Goal: Task Accomplishment & Management: Use online tool/utility

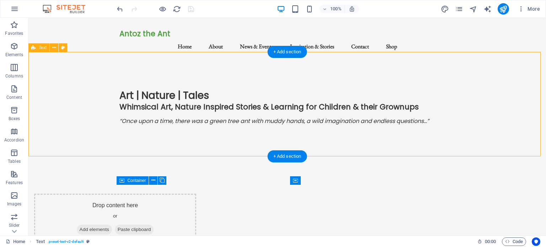
click at [137, 135] on div "Art | Nature | Tales Whimsical Art, Nature Inspired Stories & Learning for Chil…" at bounding box center [286, 113] width 517 height 104
click at [130, 136] on div "Art | Nature | Tales Whimsical Art, Nature Inspired Stories & Learning for Chil…" at bounding box center [286, 113] width 517 height 104
click at [128, 132] on div "Art | Nature | Tales Whimsical Art, Nature Inspired Stories & Learning for Chil…" at bounding box center [286, 113] width 517 height 104
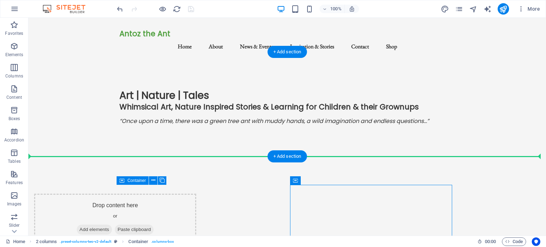
drag, startPoint x: 334, startPoint y: 198, endPoint x: 149, endPoint y: 132, distance: 196.1
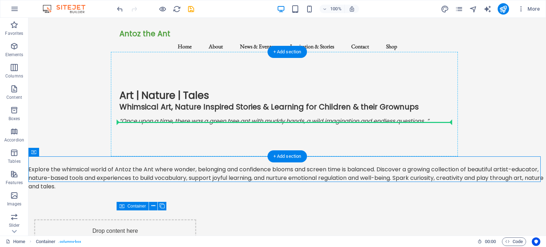
drag, startPoint x: 61, startPoint y: 169, endPoint x: 131, endPoint y: 123, distance: 84.0
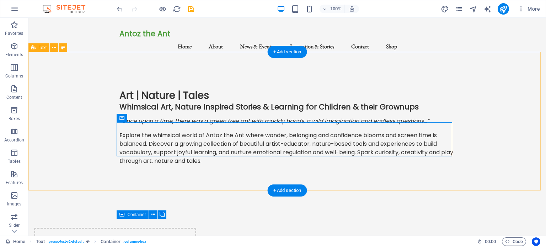
click at [483, 118] on div "Art | Nature | Tales Whimsical Art, Nature Inspired Stories & Learning for Chil…" at bounding box center [286, 130] width 517 height 139
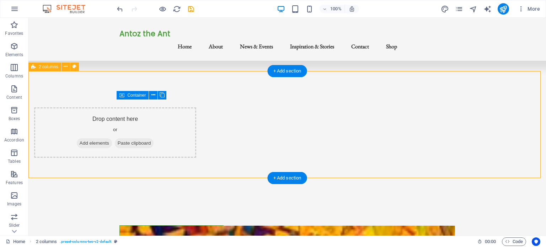
scroll to position [72, 0]
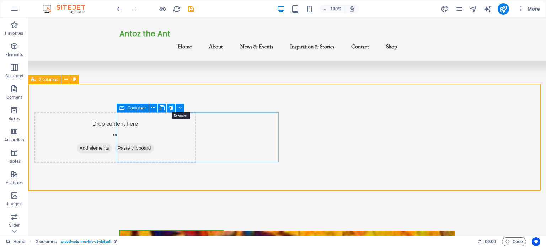
click at [171, 108] on icon at bounding box center [171, 107] width 4 height 7
click at [169, 105] on icon at bounding box center [171, 107] width 4 height 7
click at [152, 107] on icon at bounding box center [153, 107] width 4 height 7
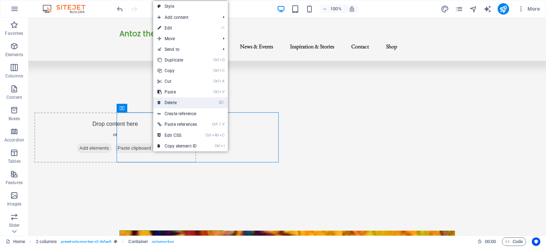
click at [172, 99] on link "⌦ Delete" at bounding box center [177, 102] width 48 height 11
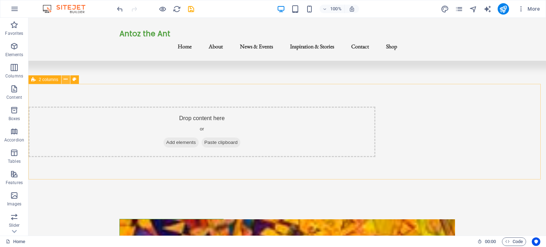
click at [67, 78] on icon at bounding box center [66, 79] width 4 height 7
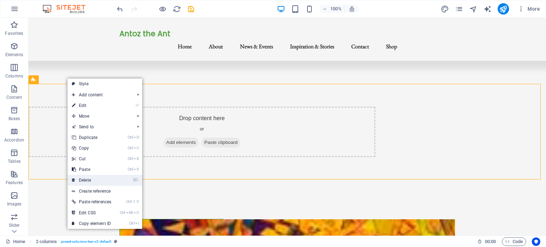
click at [82, 177] on link "⌦ Delete" at bounding box center [91, 180] width 48 height 11
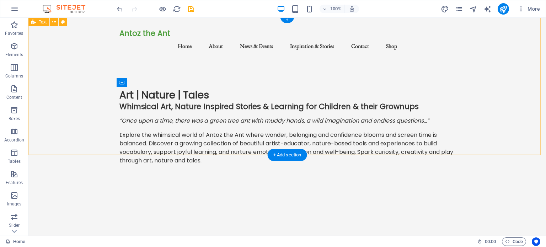
scroll to position [0, 0]
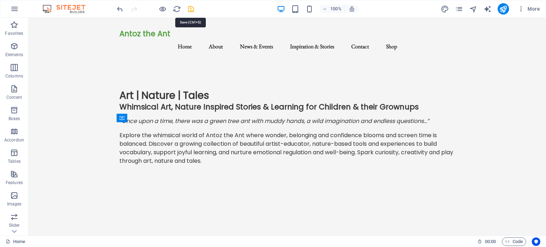
click at [190, 8] on icon "save" at bounding box center [191, 9] width 8 height 8
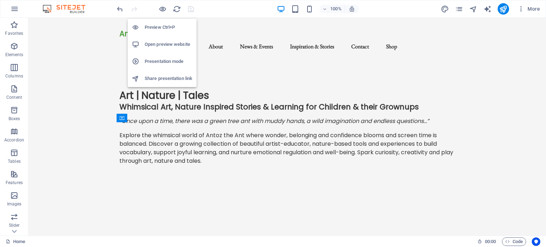
click at [163, 44] on h6 "Open preview website" at bounding box center [169, 44] width 48 height 9
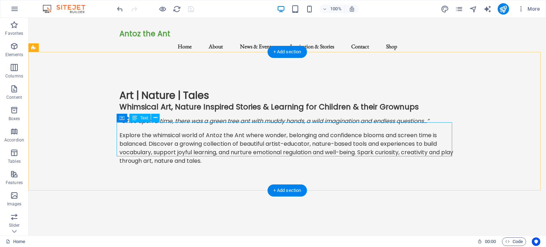
click at [123, 131] on div "Explore the whimsical world of Antoz the Ant where wonder, belonging and confid…" at bounding box center [286, 148] width 335 height 34
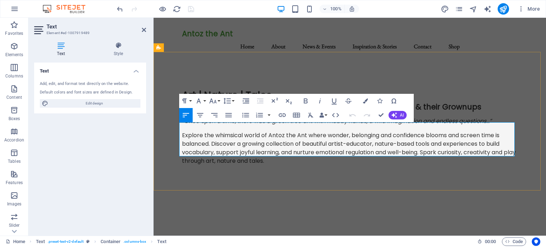
click at [182, 131] on p "Explore the whimsical world of Antoz the Ant where wonder, belonging and confid…" at bounding box center [349, 148] width 335 height 34
click at [142, 31] on icon at bounding box center [144, 30] width 4 height 6
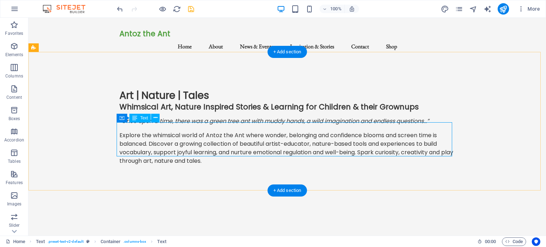
click at [119, 131] on div "Explore the whimsical world of Antoz the Ant where wonder, belonging and confid…" at bounding box center [286, 148] width 335 height 34
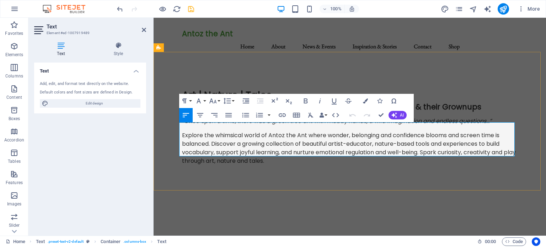
click at [182, 131] on p "Explore the whimsical world of Antoz the Ant where wonder, belonging and confid…" at bounding box center [349, 148] width 335 height 34
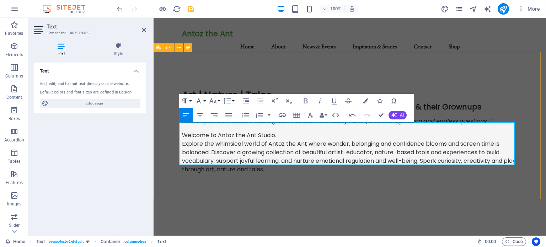
click at [291, 182] on div "Art | Nature | Tales Whimsical Art, Nature Inspired Stories & Learning for Chil…" at bounding box center [349, 134] width 392 height 147
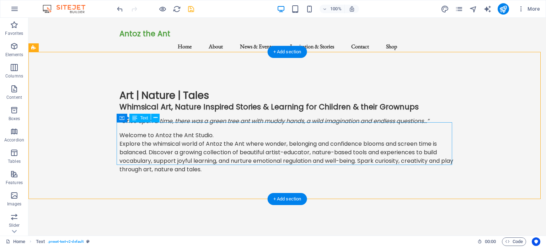
click at [119, 135] on div "Welcome to Antoz the Ant Studio. Explore the whimsical world of Antoz the Ant w…" at bounding box center [286, 152] width 335 height 43
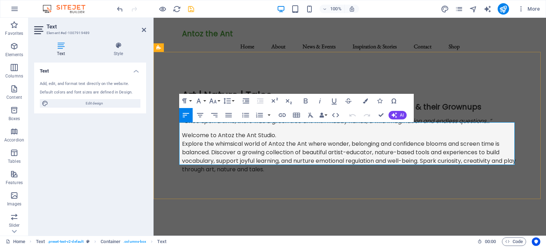
click at [182, 140] on p "Explore the whimsical world of Antoz the Ant where wonder, belonging and confid…" at bounding box center [349, 157] width 335 height 34
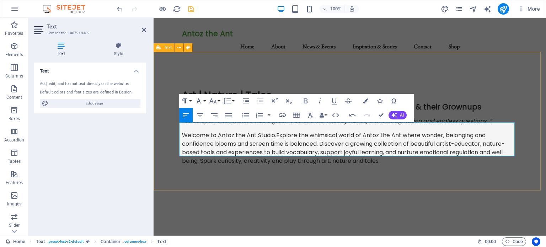
click at [170, 150] on div "Art | Nature | Tales Whimsical Art, Nature Inspired Stories & Learning for Chil…" at bounding box center [349, 130] width 392 height 139
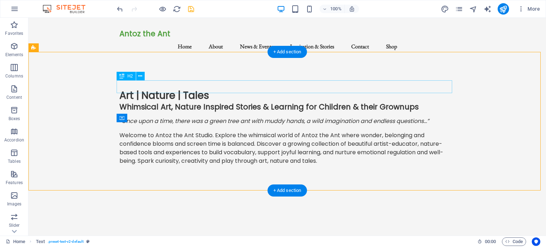
click at [207, 89] on div "Art | Nature | Tales" at bounding box center [286, 95] width 335 height 13
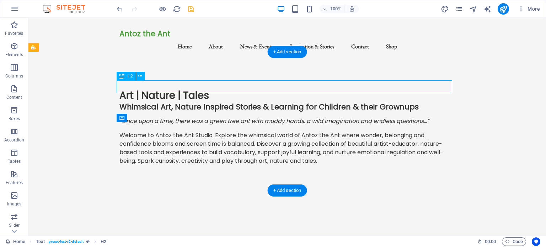
click at [207, 89] on div "Art | Nature | Tales" at bounding box center [286, 95] width 335 height 13
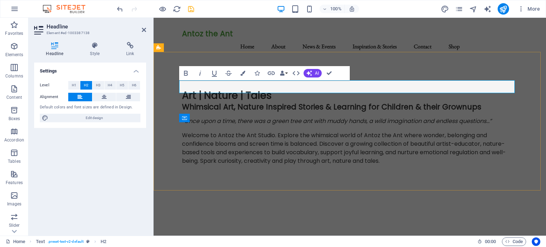
click at [270, 89] on h2 "Art | Nature | Tales" at bounding box center [349, 95] width 335 height 13
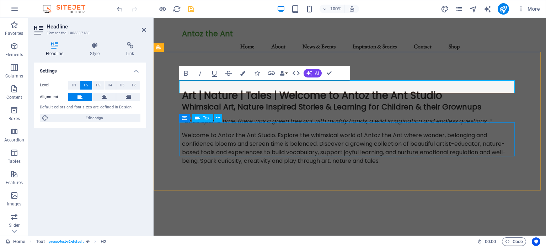
drag, startPoint x: 270, startPoint y: 127, endPoint x: 394, endPoint y: 127, distance: 124.3
click at [394, 131] on div "Welcome to Antoz the Ant Studio. Explore the whimsical world of Antoz the Ant w…" at bounding box center [349, 148] width 335 height 34
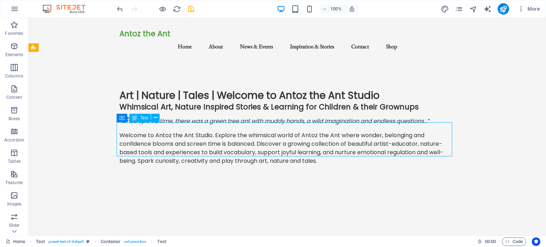
click at [211, 131] on div "Welcome to Antoz the Ant Studio. Explore the whimsical world of Antoz the Ant w…" at bounding box center [286, 148] width 335 height 34
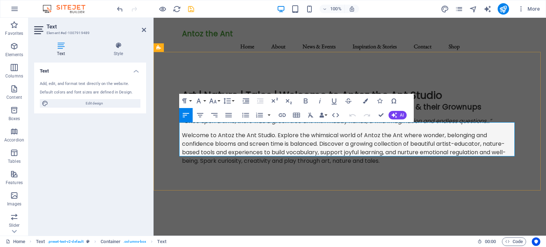
click at [273, 131] on p "Welcome to Antoz the Ant Studio. Explore the whimsical world of Antoz the Ant w…" at bounding box center [349, 148] width 335 height 34
click at [274, 131] on p "Welcome to Antoz the Ant Studio. Explore the whimsical world of Antoz the Ant w…" at bounding box center [349, 148] width 335 height 34
click at [265, 89] on div "Art | Nature | Tales | Welcome to Antoz the Ant Studio" at bounding box center [349, 95] width 335 height 13
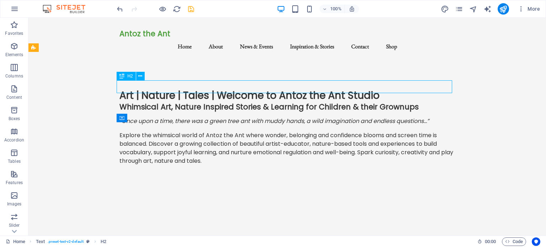
click at [216, 89] on div "Art | Nature | Tales | Welcome to Antoz the Ant Studio" at bounding box center [286, 95] width 335 height 13
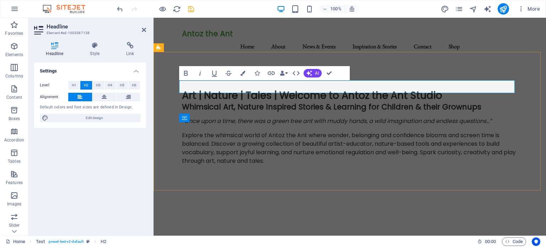
click at [275, 88] on span "Art | Nature | Tales | Welcome to Antoz the Ant Studio" at bounding box center [312, 95] width 260 height 14
click at [273, 88] on span "Art | Nature | Tales | Welcome to Antoz the Ant Studio" at bounding box center [312, 95] width 260 height 14
click at [274, 88] on span "Art | Nature | Tales | Welcome to Antoz the Ant Studio" at bounding box center [312, 95] width 260 height 14
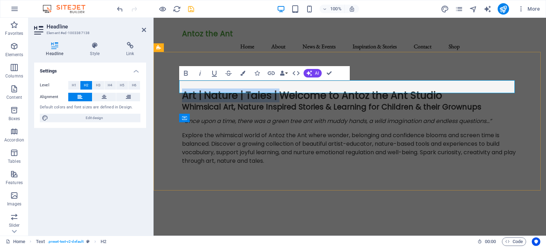
drag, startPoint x: 274, startPoint y: 86, endPoint x: 188, endPoint y: 88, distance: 86.3
click at [188, 88] on span "Art | Nature | Tales | Welcome to Antoz the Ant Studio" at bounding box center [312, 95] width 260 height 14
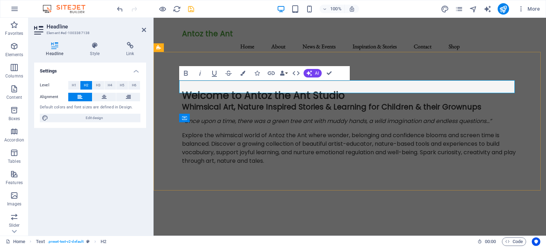
click at [346, 89] on h2 "Welcome to Antoz the Ant Studio" at bounding box center [349, 95] width 335 height 13
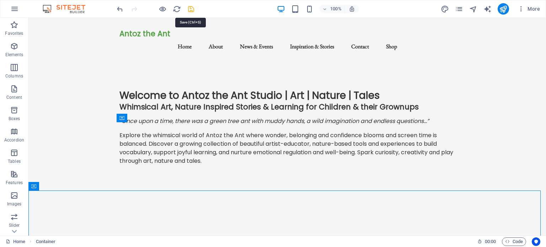
click at [192, 8] on icon "save" at bounding box center [191, 9] width 8 height 8
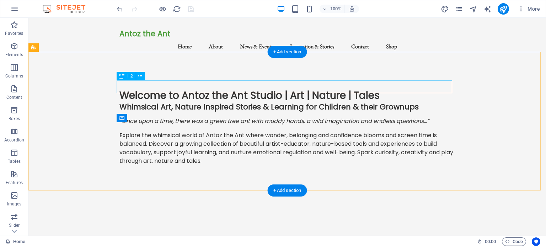
click at [281, 89] on div "Welcome to Antoz the Ant Studio | Art | Nature | Tales" at bounding box center [286, 95] width 335 height 13
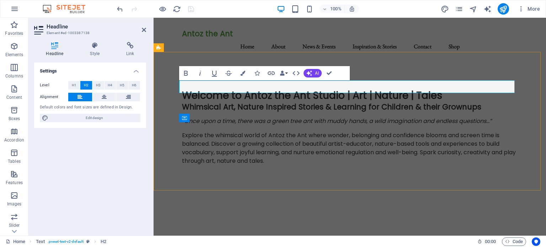
click at [344, 88] on span "Welcome to Antoz the Ant Studio | Art | Nature | Tales" at bounding box center [312, 95] width 260 height 14
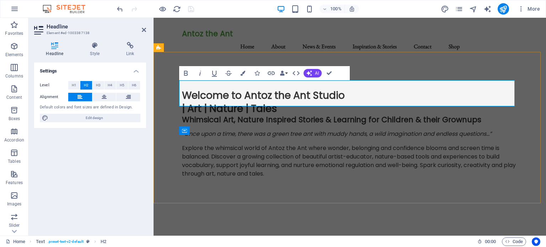
click at [184, 98] on span "Welcome to Antoz the Ant Studio ‌| Art | Nature | Tales" at bounding box center [263, 101] width 163 height 27
click at [267, 182] on div "Welcome to Antoz the Ant Studio ‌Art | Nature | Tales Whimsical Art, Nature Ins…" at bounding box center [349, 136] width 392 height 151
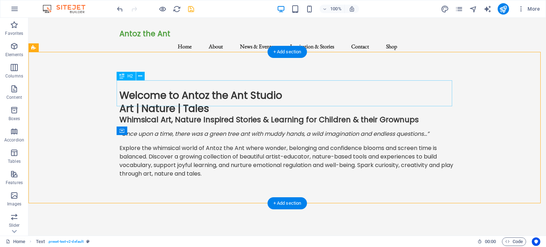
click at [119, 99] on div "Welcome to Antoz the Ant Studio Art | Nature | Tales" at bounding box center [286, 102] width 335 height 26
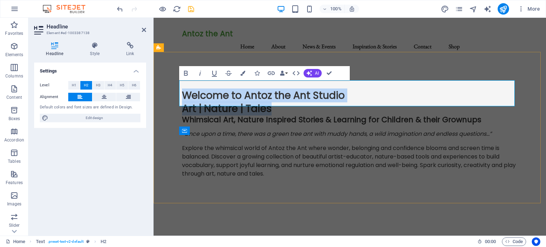
click at [182, 99] on span "Welcome to Antoz the Ant Studio Art | Nature | Tales" at bounding box center [263, 101] width 163 height 27
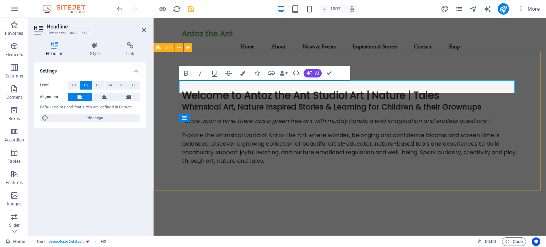
click at [224, 175] on div "Welcome to Antoz the Ant Studio! Art | Nature | Tales Whimsical Art, Nature Ins…" at bounding box center [349, 130] width 392 height 139
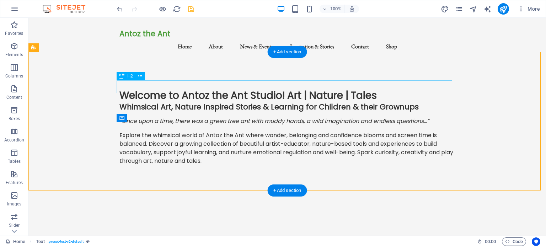
click at [282, 89] on div "Welcome to Antoz the Ant Studio! Art | Nature | Tales" at bounding box center [286, 95] width 335 height 13
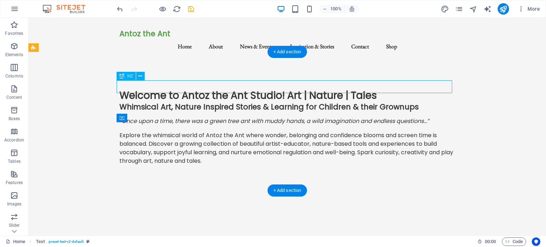
click at [282, 89] on div "Welcome to Antoz the Ant Studio! Art | Nature | Tales" at bounding box center [286, 95] width 335 height 13
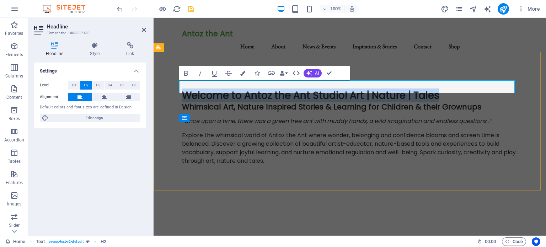
click at [344, 88] on span "Welcome to Antoz the Ant Studio! Art | Nature | Tales" at bounding box center [310, 95] width 257 height 14
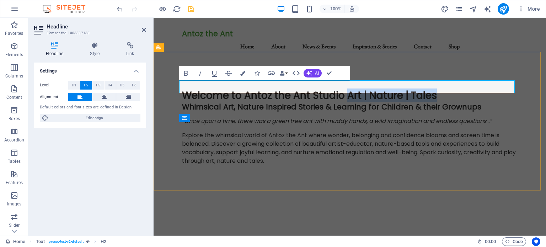
drag, startPoint x: 433, startPoint y: 88, endPoint x: 346, endPoint y: 88, distance: 86.3
click at [346, 88] on span "Welcome to Antoz the Ant Studio Art | Nature | Tales" at bounding box center [309, 95] width 255 height 14
click at [242, 72] on icon "button" at bounding box center [242, 73] width 5 height 5
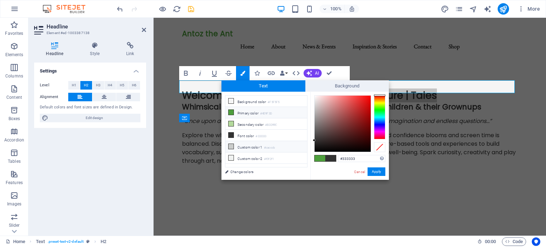
click at [231, 144] on icon at bounding box center [230, 146] width 5 height 5
type input "#cacccb"
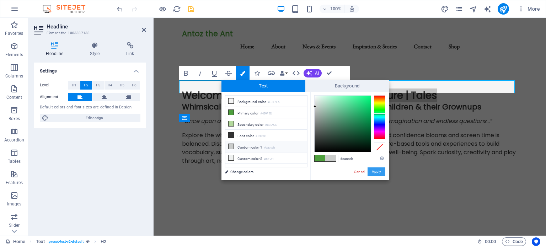
drag, startPoint x: 380, startPoint y: 171, endPoint x: 226, endPoint y: 153, distance: 155.2
click at [380, 171] on button "Apply" at bounding box center [376, 171] width 18 height 9
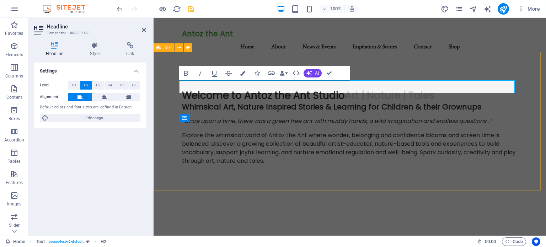
click at [280, 171] on div "Welcome to Antoz the Ant Studio Art | Nature | Tales Whimsical Art, Nature Insp…" at bounding box center [349, 130] width 392 height 139
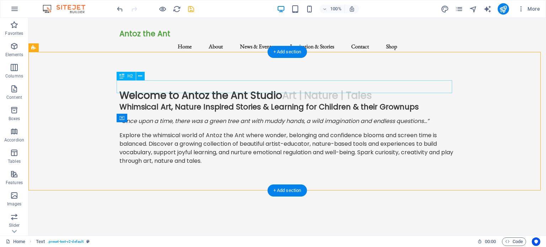
click at [361, 89] on div "Welcome to Antoz the Ant Studio Art | Nature | Tales" at bounding box center [286, 95] width 335 height 13
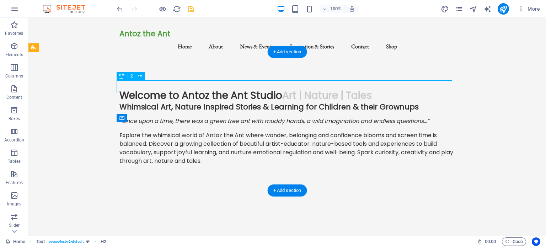
click at [361, 89] on div "Welcome to Antoz the Ant Studio Art | Nature | Tales" at bounding box center [286, 95] width 335 height 13
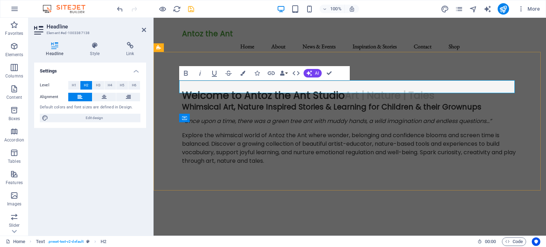
click at [435, 89] on h2 "Welcome to Antoz the Ant Studio Art | Nature | Tales" at bounding box center [349, 95] width 335 height 13
drag, startPoint x: 438, startPoint y: 87, endPoint x: 345, endPoint y: 89, distance: 92.4
click at [345, 89] on h2 "Welcome to Antoz the Ant Studio Art | Nature | Tales" at bounding box center [349, 95] width 335 height 13
click at [240, 71] on button "Colors" at bounding box center [242, 73] width 13 height 14
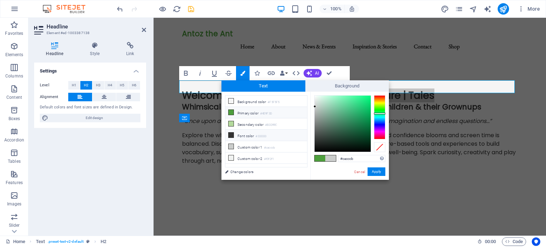
click at [242, 134] on li "Font color #333333" at bounding box center [266, 135] width 82 height 11
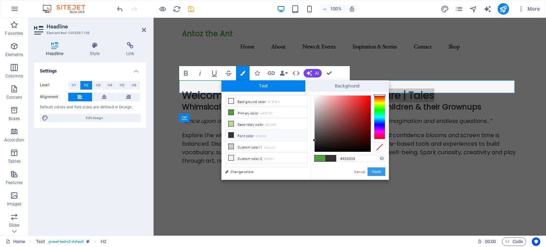
click at [374, 171] on button "Apply" at bounding box center [376, 171] width 18 height 9
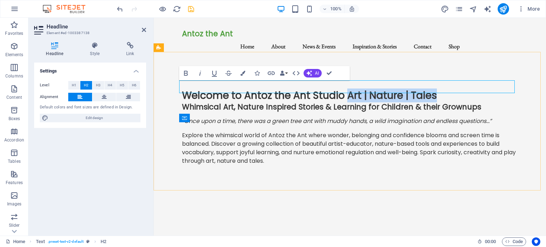
drag, startPoint x: 433, startPoint y: 85, endPoint x: 346, endPoint y: 88, distance: 86.7
click at [346, 89] on h2 "Welcome to Antoz the Ant Studio Art | Nature | Tales" at bounding box center [349, 95] width 335 height 13
click at [244, 71] on icon "button" at bounding box center [242, 73] width 5 height 5
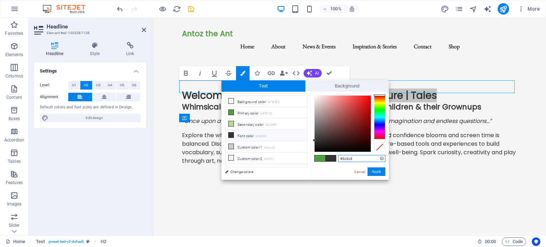
type input "#3c3c3c"
click at [379, 169] on button "Apply" at bounding box center [376, 171] width 18 height 9
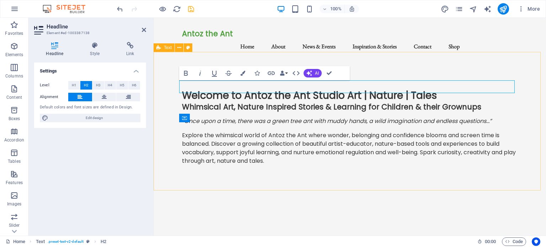
click at [282, 172] on div "Welcome to Antoz the Ant Studio Art | Nature | Tales Whimsical Art, Nature Insp…" at bounding box center [349, 130] width 392 height 139
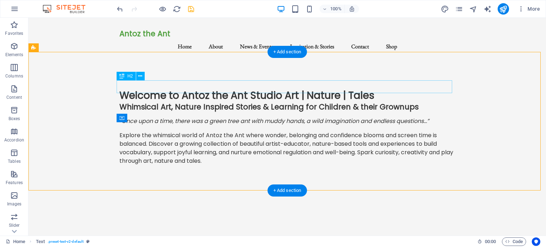
click at [294, 89] on div "Welcome to Antoz the Ant Studio Art | Nature | Tales" at bounding box center [286, 95] width 335 height 13
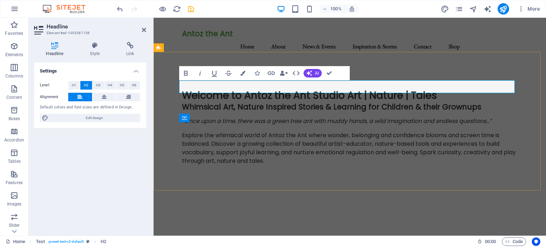
click at [435, 89] on h2 "Welcome to Antoz the Ant Studio Art | Nature | Tales" at bounding box center [349, 95] width 335 height 13
drag, startPoint x: 437, startPoint y: 86, endPoint x: 346, endPoint y: 88, distance: 91.7
click at [346, 89] on h2 "Welcome to Antoz the Ant Studio Art | Nature | Tales" at bounding box center [349, 95] width 335 height 13
click at [244, 71] on icon "button" at bounding box center [242, 73] width 5 height 5
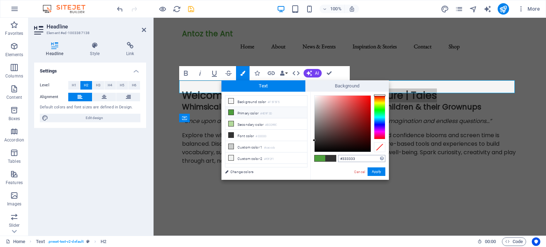
click at [354, 157] on input "#333333" at bounding box center [361, 158] width 47 height 7
type input "#3C3C3C"
click at [379, 172] on button "Apply" at bounding box center [376, 171] width 18 height 9
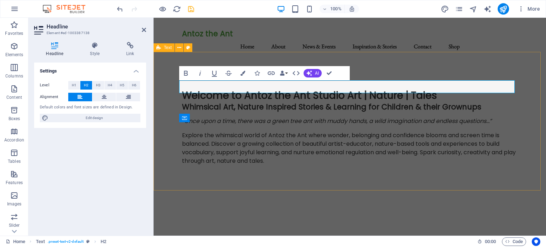
click at [304, 170] on div "Welcome to Antoz the Ant Studio Art | Nature | Tales Whimsical Art, Nature Insp…" at bounding box center [349, 130] width 392 height 139
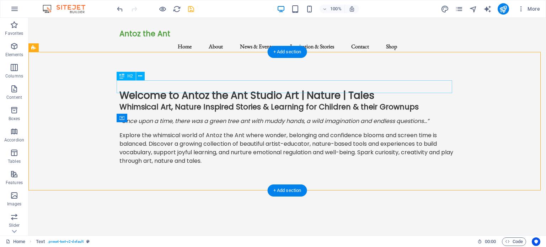
click at [320, 89] on div "Welcome to Antoz the Ant Studio Art | Nature | Tales" at bounding box center [286, 95] width 335 height 13
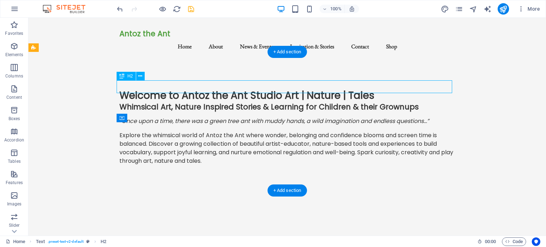
click at [323, 89] on div "Welcome to Antoz the Ant Studio Art | Nature | Tales" at bounding box center [286, 95] width 335 height 13
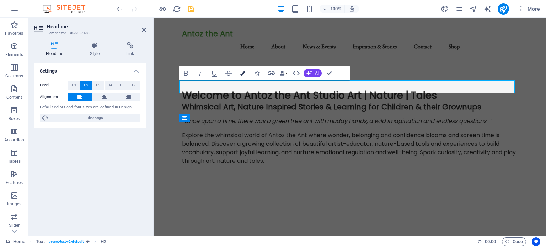
click at [242, 71] on icon "button" at bounding box center [242, 73] width 5 height 5
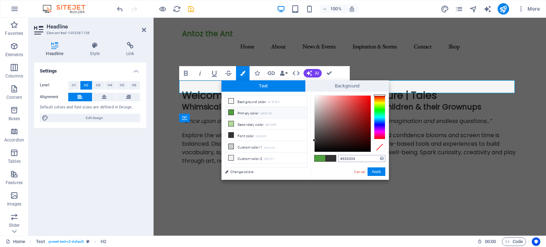
drag, startPoint x: 355, startPoint y: 160, endPoint x: 343, endPoint y: 158, distance: 11.8
click at [343, 158] on input "#333333" at bounding box center [361, 158] width 47 height 7
type input "#3C3C3C"
click at [380, 174] on button "Apply" at bounding box center [376, 171] width 18 height 9
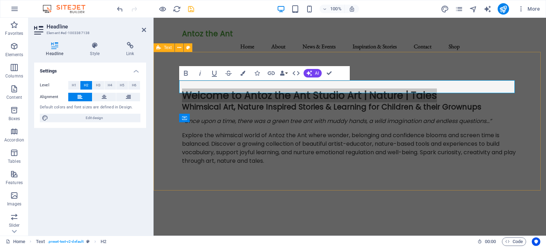
click at [289, 173] on div "​ Welcome to Antoz the Ant Studio Art | Nature | Tales ​ Whimsical Art, Nature …" at bounding box center [349, 130] width 392 height 139
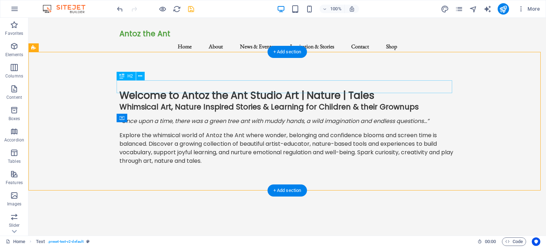
click at [207, 89] on div "Welcome to Antoz the Ant Studio Art | Nature | Tales" at bounding box center [286, 95] width 335 height 13
click at [208, 89] on div "Welcome to Antoz the Ant Studio Art | Nature | Tales" at bounding box center [286, 95] width 335 height 13
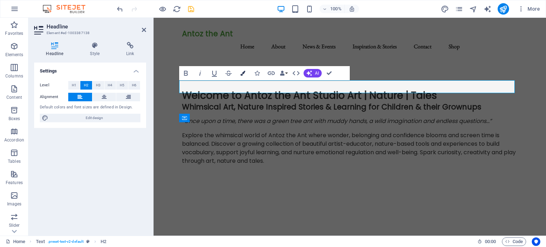
click at [243, 72] on icon "button" at bounding box center [242, 73] width 5 height 5
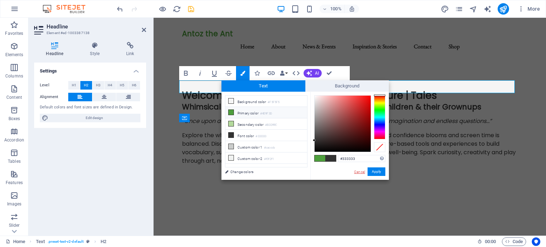
click at [362, 171] on link "Cancel" at bounding box center [359, 171] width 12 height 5
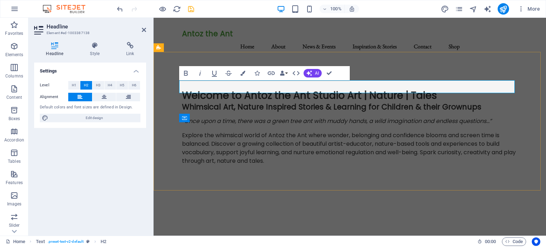
click at [404, 88] on span "Welcome to Antoz the Ant Studio Art | Nature | Tales" at bounding box center [309, 95] width 255 height 14
click at [406, 117] on div "“Once upon a time, there was a green tree ant with muddy hands , a wild imagina…" at bounding box center [349, 121] width 335 height 9
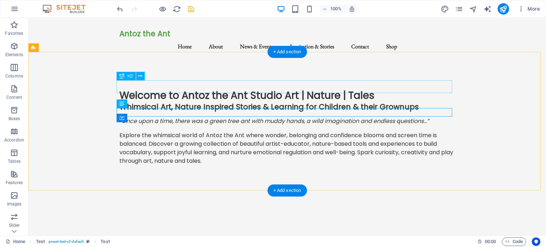
click at [359, 89] on div "Welcome to Antoz the Ant Studio Art | Nature | Tales" at bounding box center [286, 95] width 335 height 13
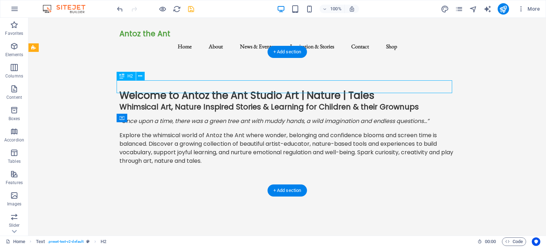
click at [358, 89] on div "Welcome to Antoz the Ant Studio Art | Nature | Tales" at bounding box center [286, 95] width 335 height 13
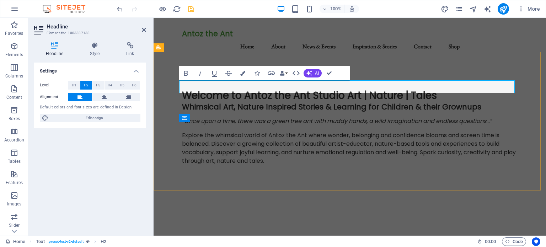
click at [435, 89] on h2 "Welcome to Antoz the Ant Studio Art | Nature | Tales" at bounding box center [349, 95] width 335 height 13
drag, startPoint x: 436, startPoint y: 87, endPoint x: 346, endPoint y: 86, distance: 90.2
click at [346, 89] on h2 "Welcome to Antoz the Ant Studio Art | Nature | Tales" at bounding box center [349, 95] width 335 height 13
click at [240, 72] on icon "button" at bounding box center [242, 73] width 5 height 5
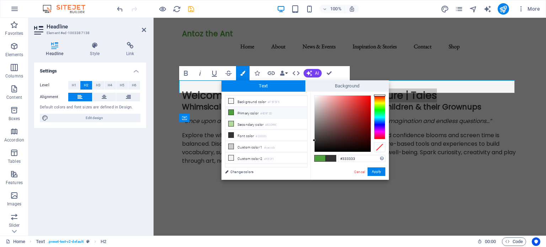
drag, startPoint x: 360, startPoint y: 160, endPoint x: 335, endPoint y: 159, distance: 24.5
click at [335, 159] on div "#333333 Supported formats #0852ed rgb(8, 82, 237) rgba(8, 82, 237, 90%) hsv(221…" at bounding box center [349, 187] width 78 height 191
type input "3C3C3C"
click at [377, 173] on button "Apply" at bounding box center [376, 171] width 18 height 9
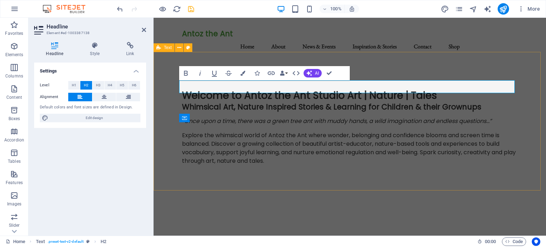
click at [360, 170] on div "Welcome to Antoz the Ant Studio Art | Nature | Tales Whimsical Art, Nature Insp…" at bounding box center [349, 130] width 392 height 139
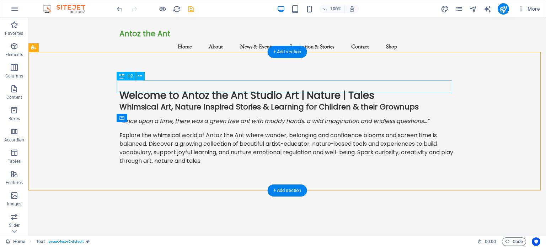
click at [327, 89] on div "Welcome to Antoz the Ant Studio Art | Nature | Tales" at bounding box center [286, 95] width 335 height 13
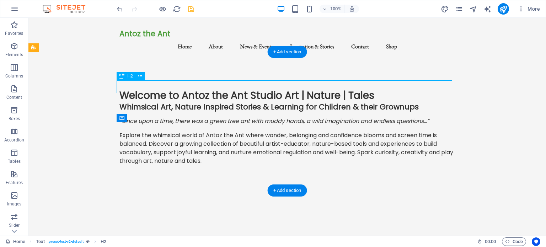
click at [327, 89] on div "Welcome to Antoz the Ant Studio Art | Nature | Tales" at bounding box center [286, 95] width 335 height 13
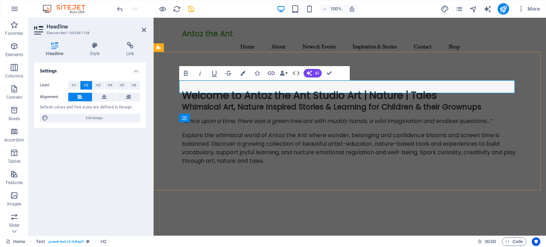
click at [418, 88] on span "Welcome to Antoz the Ant Studio Art | Nature | Tales" at bounding box center [309, 95] width 255 height 14
click at [435, 89] on h2 "Welcome to Antoz the Ant Studio Art | Nature | Tales" at bounding box center [349, 95] width 335 height 13
drag, startPoint x: 436, startPoint y: 86, endPoint x: 345, endPoint y: 90, distance: 90.7
click at [345, 90] on h2 "Welcome to Antoz the Ant Studio Art | Nature | Tales" at bounding box center [349, 95] width 335 height 13
click at [241, 74] on icon "button" at bounding box center [242, 73] width 5 height 5
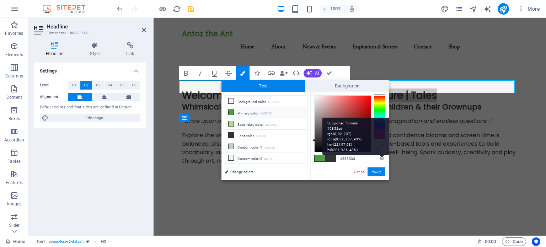
click at [380, 155] on div "Supported formats #0852ed rgb(8, 82, 237) rgba(8, 82, 237, 90%) hsv(221,97,93) …" at bounding box center [355, 136] width 67 height 37
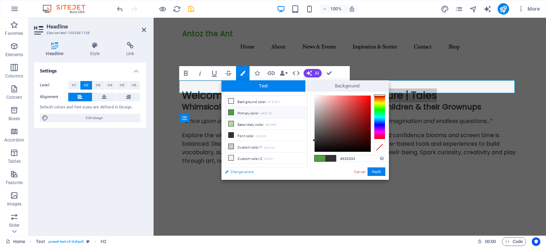
click at [239, 171] on link "Change colors" at bounding box center [262, 171] width 82 height 9
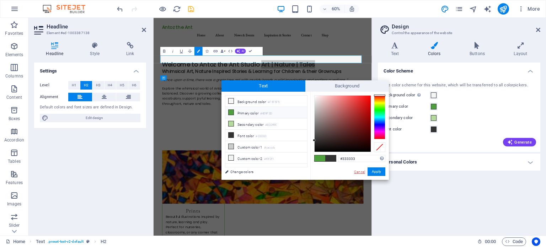
click at [361, 170] on link "Cancel" at bounding box center [359, 171] width 12 height 5
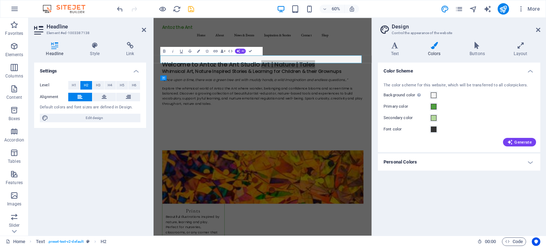
click at [528, 160] on h4 "Personal Colors" at bounding box center [459, 161] width 162 height 17
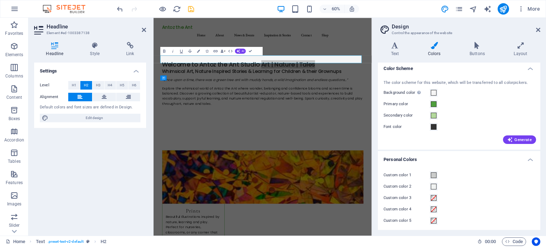
scroll to position [4, 0]
click at [433, 194] on span at bounding box center [433, 196] width 6 height 6
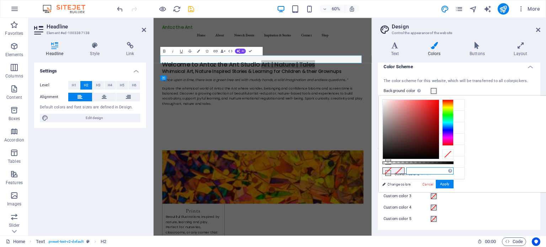
click at [453, 173] on input "text" at bounding box center [429, 170] width 47 height 7
paste input "#3C3C3C"
type input "#3c3c3c"
click at [453, 184] on button "Apply" at bounding box center [444, 184] width 18 height 9
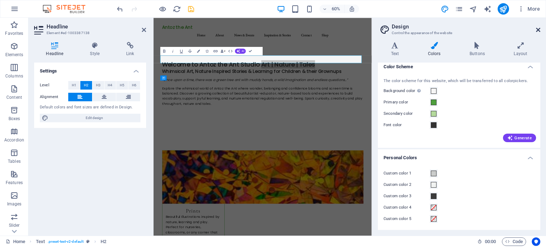
click at [536, 28] on icon at bounding box center [538, 30] width 4 height 6
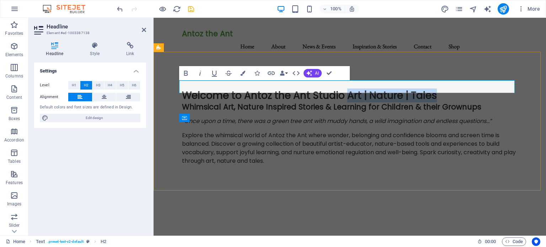
click at [406, 90] on span "Welcome to Antoz the Ant Studio Art | Nature | Tales" at bounding box center [309, 95] width 255 height 14
drag, startPoint x: 438, startPoint y: 87, endPoint x: 343, endPoint y: 90, distance: 94.5
click at [343, 90] on h2 "Welcome to Antoz the Ant Studio Art | Nature | Tales" at bounding box center [349, 95] width 335 height 13
click at [245, 74] on button "Colors" at bounding box center [242, 73] width 13 height 14
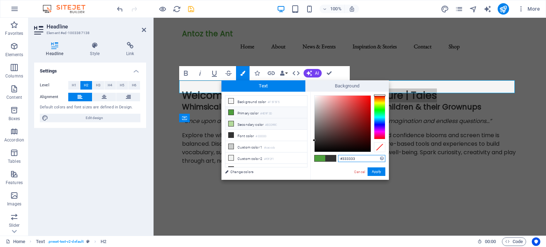
scroll to position [5, 0]
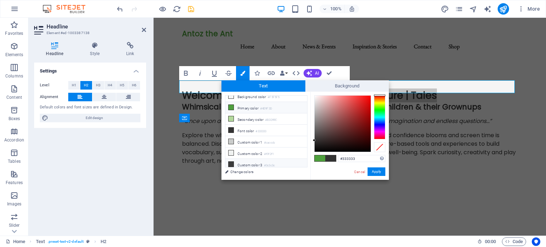
click at [248, 161] on li "Custom color 3 #3c3c3c" at bounding box center [266, 164] width 82 height 11
type input "#3c3c3c"
click at [376, 173] on button "Apply" at bounding box center [376, 171] width 18 height 9
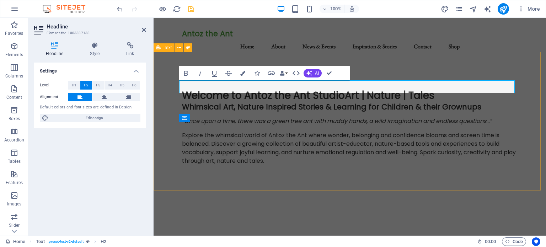
click at [217, 169] on div "Welcome to Antoz the Ant Studio Art | Nature | Tales Whimsical Art, Nature Insp…" at bounding box center [349, 130] width 392 height 139
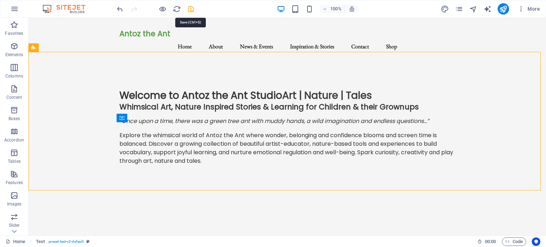
click at [188, 8] on icon "save" at bounding box center [191, 9] width 8 height 8
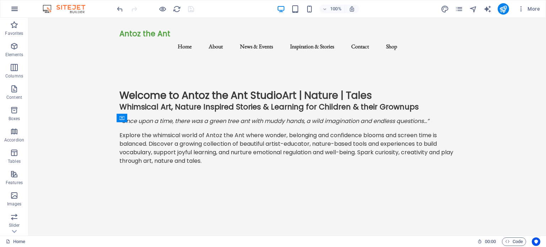
click at [15, 8] on icon "button" at bounding box center [14, 9] width 9 height 9
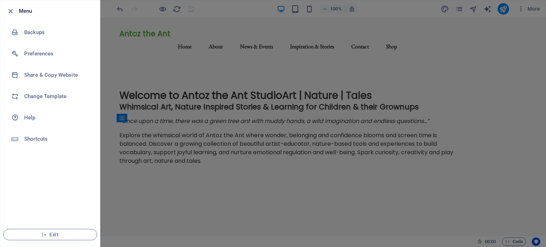
click at [21, 7] on h6 "Menu" at bounding box center [56, 11] width 75 height 9
click at [7, 10] on icon "button" at bounding box center [10, 11] width 8 height 8
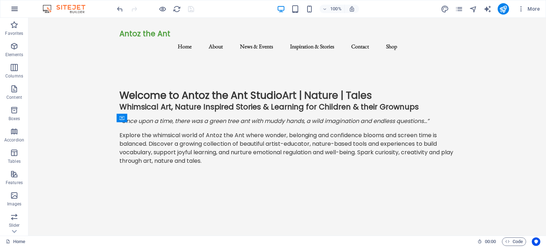
click at [12, 6] on icon "button" at bounding box center [14, 9] width 9 height 9
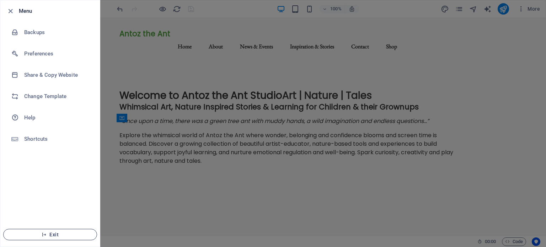
click at [45, 233] on icon "button" at bounding box center [44, 234] width 5 height 5
